Goal: Check status

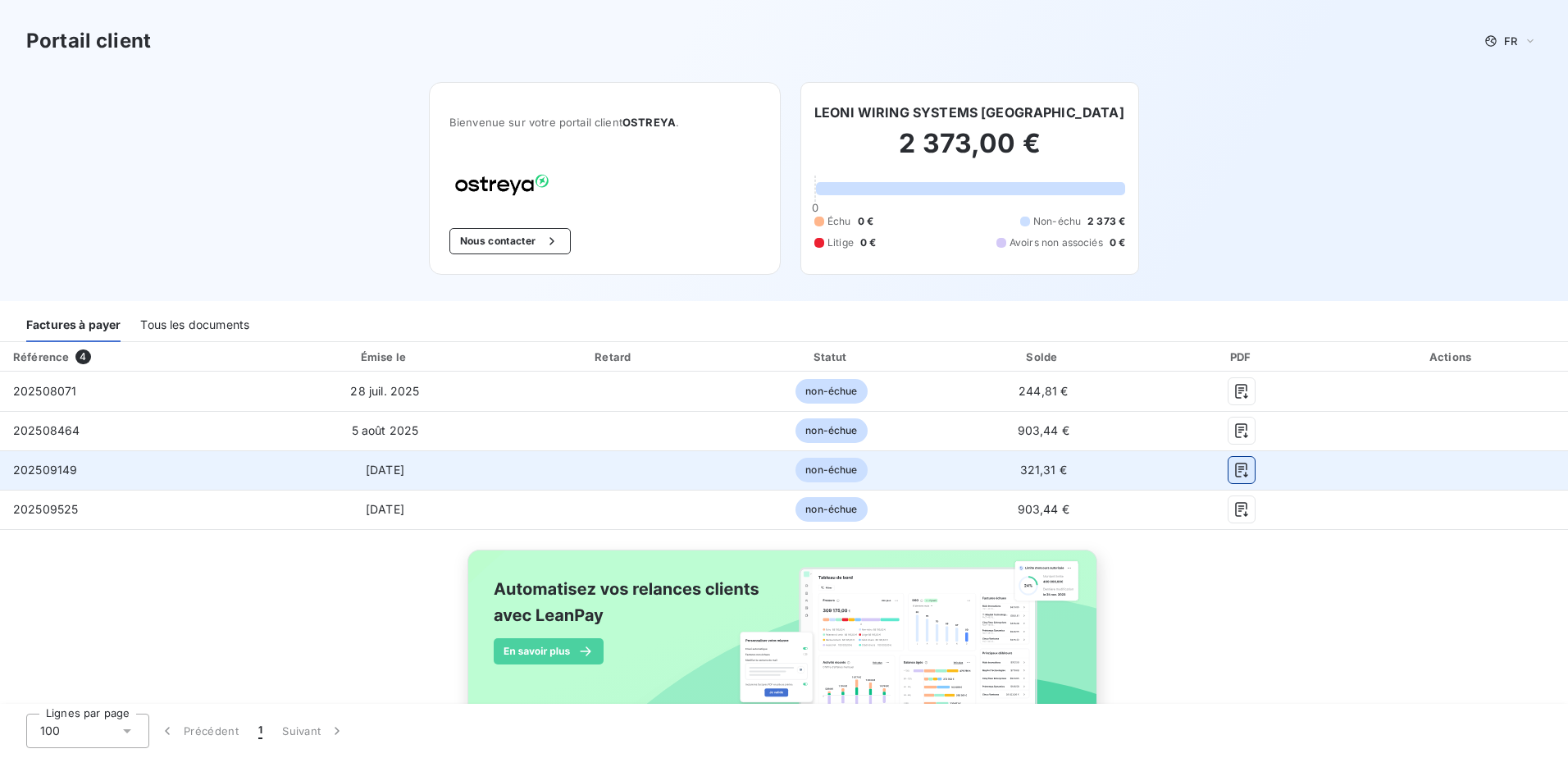
click at [1234, 465] on icon "button" at bounding box center [1242, 470] width 17 height 17
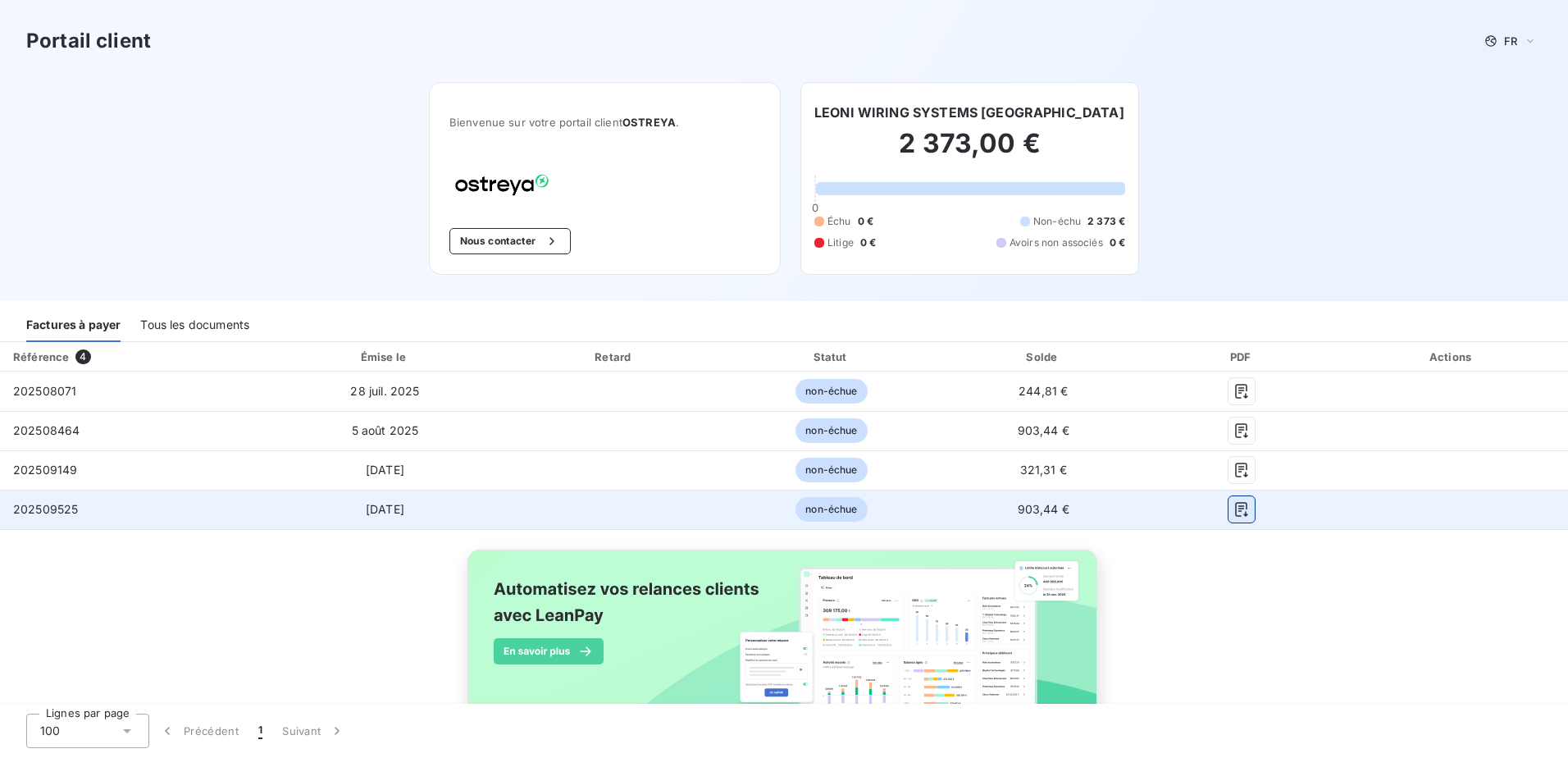
click at [1234, 508] on icon "button" at bounding box center [1242, 510] width 17 height 17
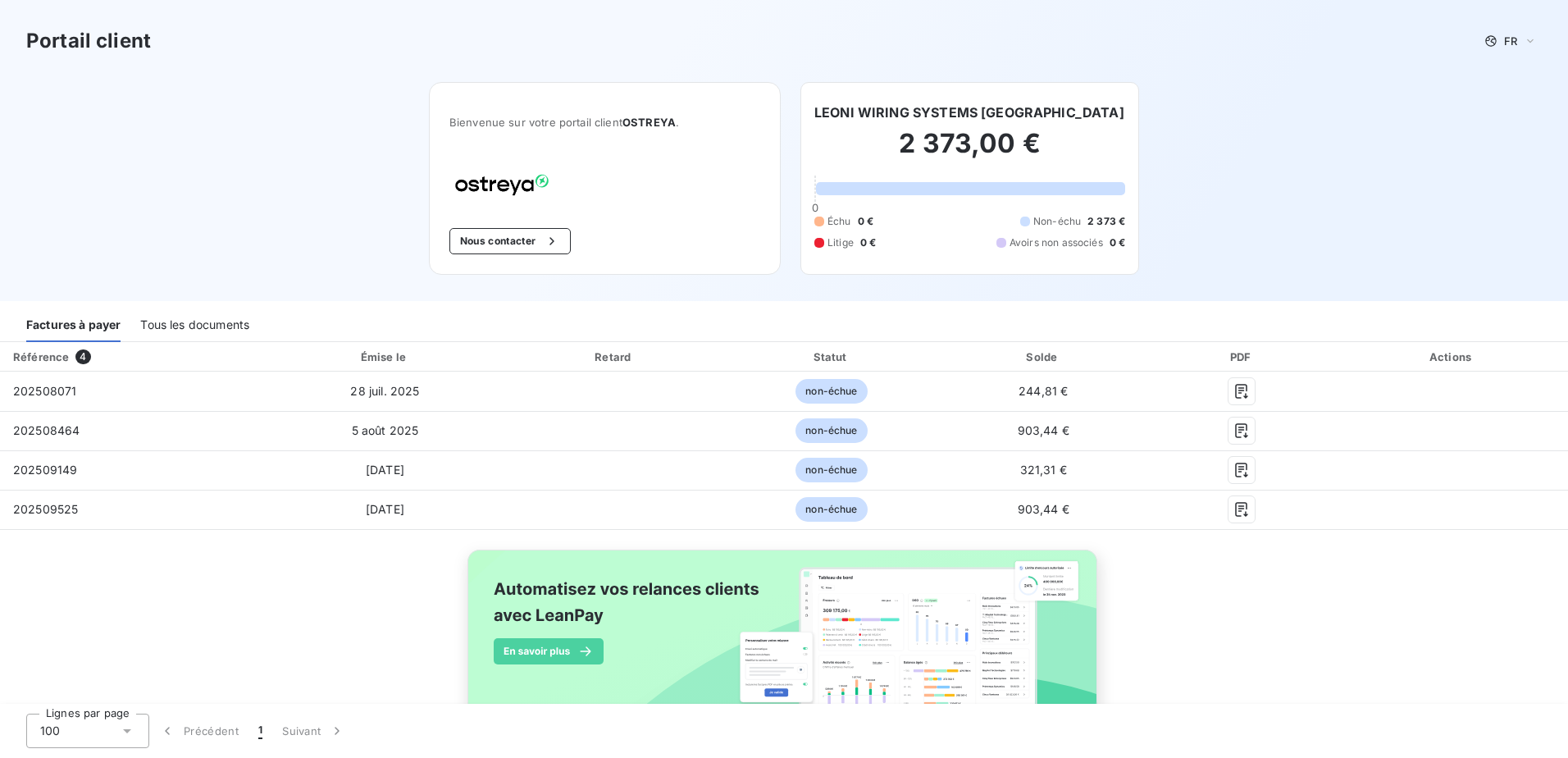
click at [1287, 634] on div "Référence 4 Émise le Retard Statut Solde PDF Actions 202508071 [DATE] non-échue…" at bounding box center [784, 546] width 1568 height 410
